Goal: Information Seeking & Learning: Learn about a topic

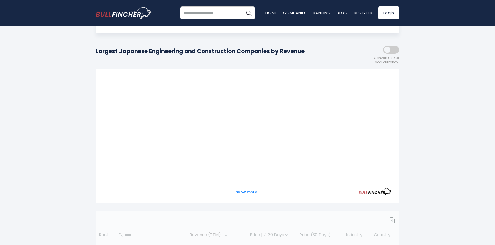
scroll to position [78, 0]
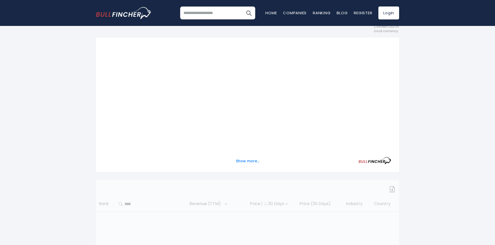
click at [247, 161] on div "Show more..." at bounding box center [248, 158] width 288 height 15
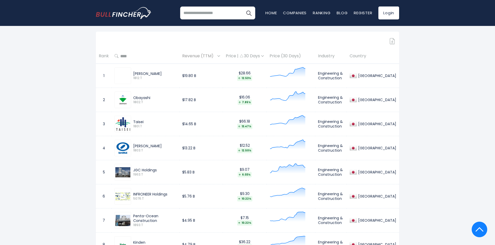
scroll to position [233, 0]
drag, startPoint x: 196, startPoint y: 73, endPoint x: 266, endPoint y: 152, distance: 105.4
click at [264, 149] on span "12.50%" at bounding box center [245, 149] width 38 height 5
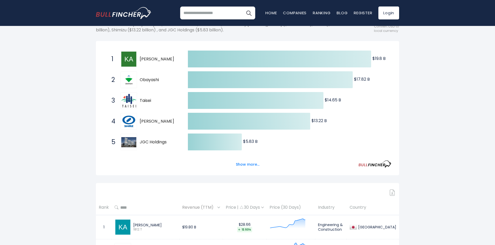
scroll to position [99, 0]
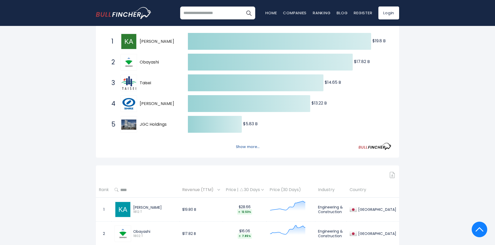
click at [251, 143] on button "Show more..." at bounding box center [248, 147] width 30 height 9
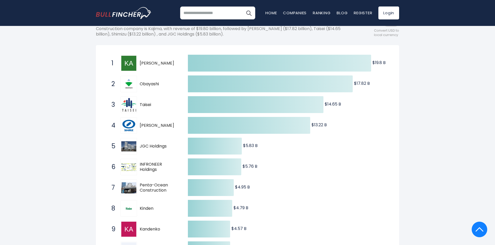
scroll to position [47, 0]
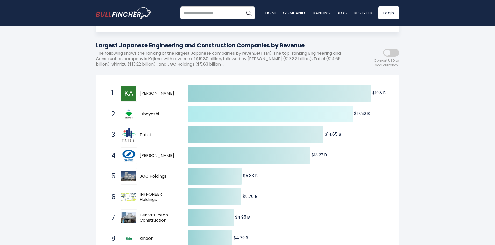
click at [213, 113] on icon at bounding box center [270, 113] width 165 height 17
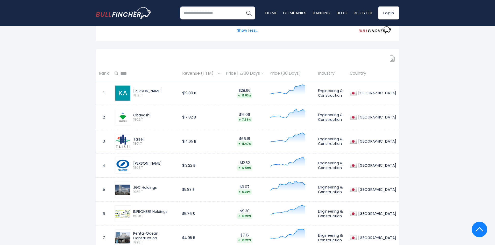
scroll to position [307, 0]
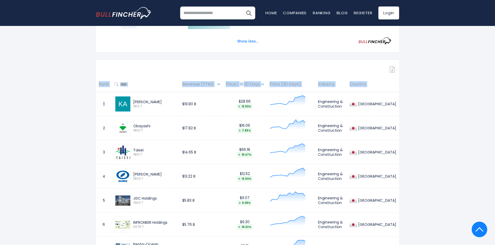
drag, startPoint x: 106, startPoint y: 104, endPoint x: 402, endPoint y: 161, distance: 301.3
click at [389, 121] on td "[GEOGRAPHIC_DATA]" at bounding box center [373, 128] width 52 height 24
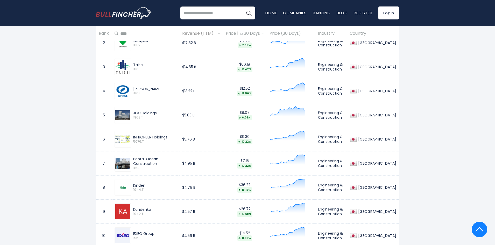
scroll to position [410, 0]
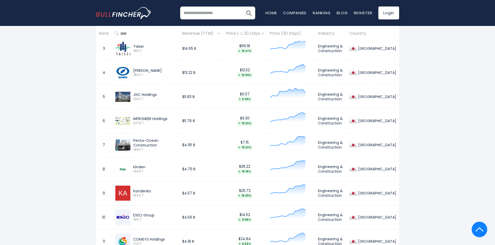
drag, startPoint x: 144, startPoint y: 118, endPoint x: 404, endPoint y: 148, distance: 261.4
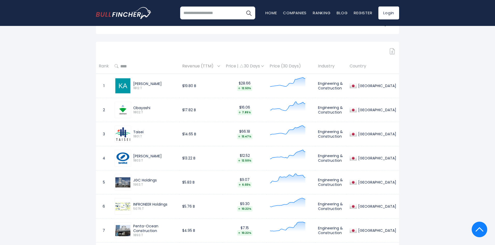
scroll to position [436, 0]
